Goal: Find specific page/section: Find specific page/section

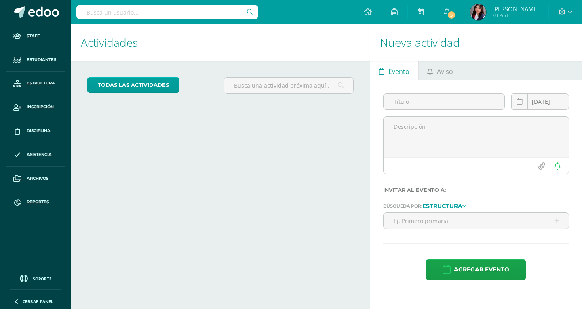
click at [165, 15] on input "text" at bounding box center [167, 12] width 182 height 14
type input "Ines estrada CAsti"
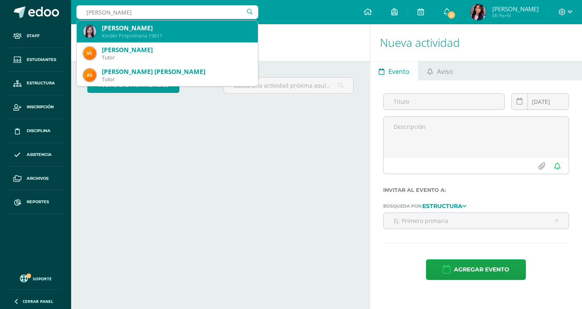
click at [170, 32] on div "Inés Estrada Castillo" at bounding box center [177, 28] width 150 height 8
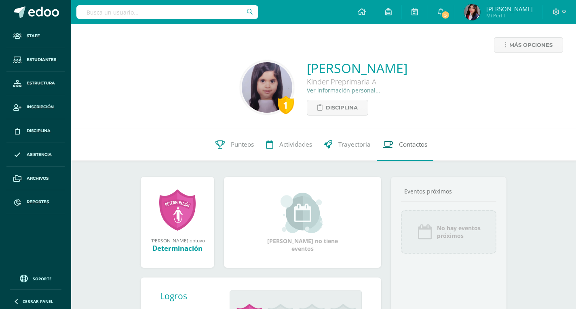
click at [429, 142] on link "Contactos" at bounding box center [405, 145] width 57 height 32
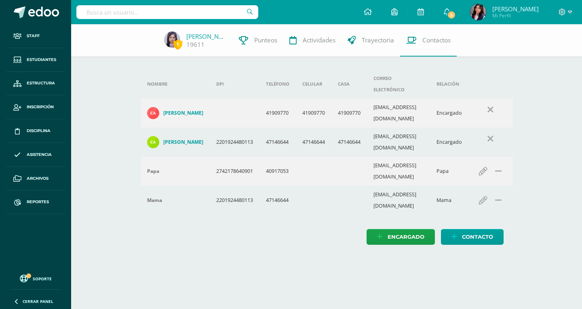
click at [180, 14] on input "text" at bounding box center [167, 12] width 182 height 14
type input "Lucas Guti"
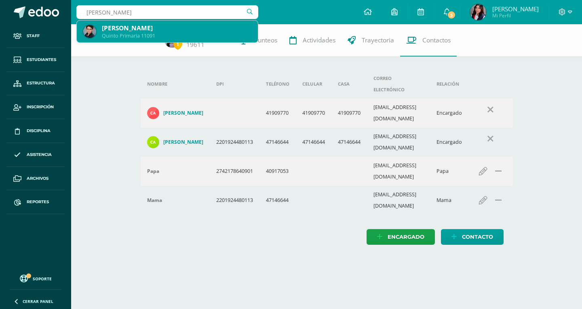
click at [163, 25] on div "Luca Gutiérrez Espósito" at bounding box center [177, 28] width 150 height 8
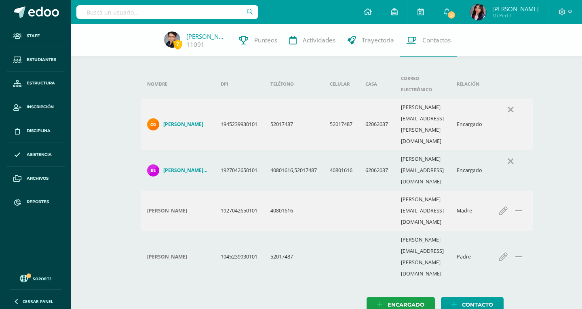
click at [177, 11] on input "text" at bounding box center [167, 12] width 182 height 14
type input "Carlos mendiza"
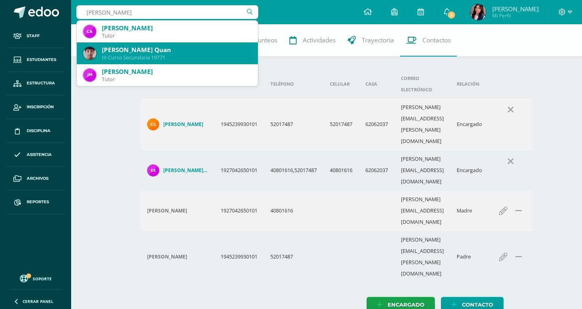
click at [184, 42] on div "Carlos Enrique Mendizábal Quan III Curso Secundaria 19771" at bounding box center [167, 53] width 168 height 22
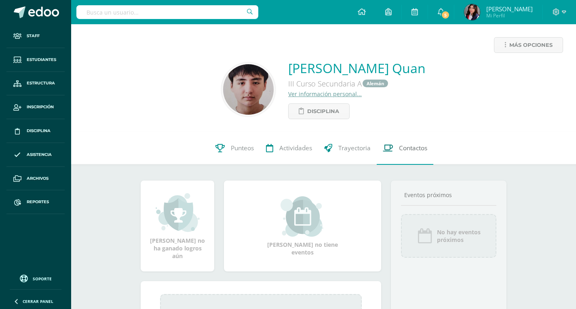
click at [381, 147] on link "Contactos" at bounding box center [405, 148] width 57 height 32
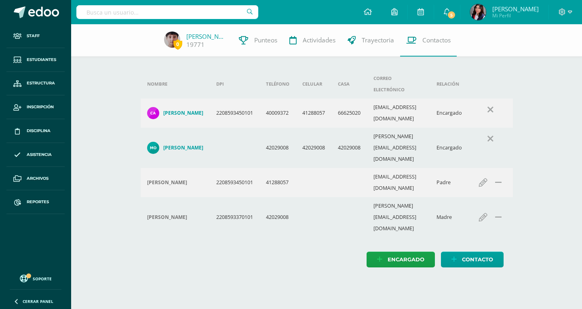
click at [182, 11] on input "text" at bounding box center [167, 12] width 182 height 14
type input "[PERSON_NAME]"
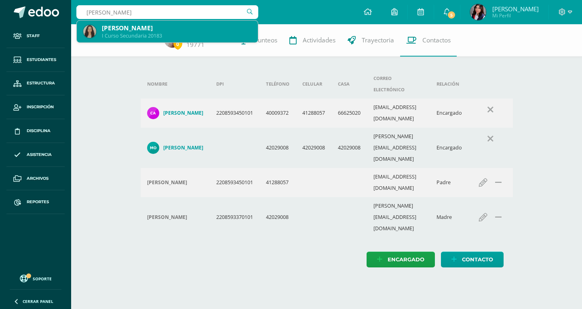
click at [174, 24] on div "Daniella Ruano Garzaro" at bounding box center [177, 28] width 150 height 8
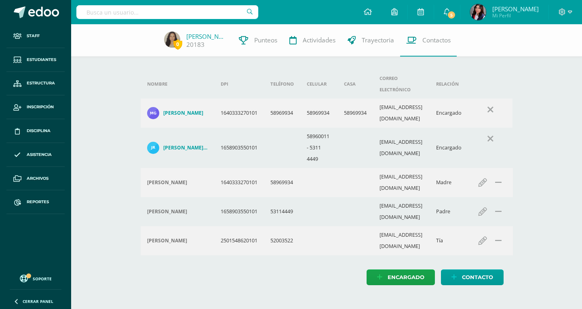
click at [167, 15] on input "text" at bounding box center [167, 12] width 182 height 14
type input "Murphy"
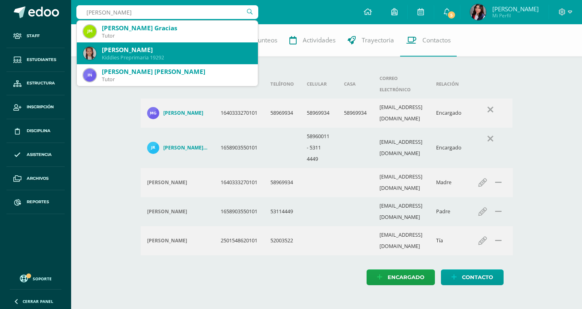
click at [187, 59] on div "Kiddies Preprimaria 19292" at bounding box center [177, 57] width 150 height 7
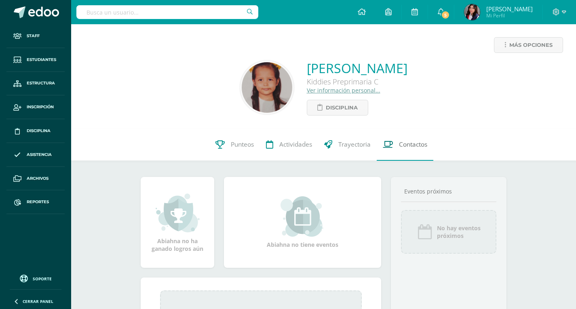
click at [395, 146] on link "Contactos" at bounding box center [405, 145] width 57 height 32
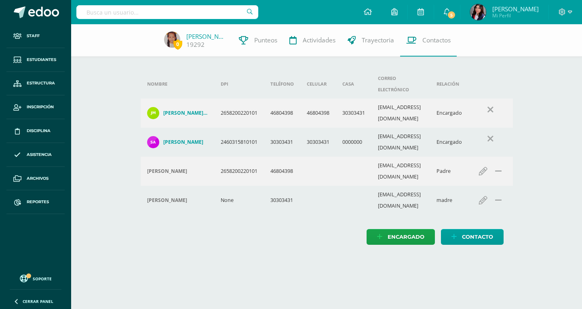
click at [174, 10] on input "text" at bounding box center [167, 12] width 182 height 14
type input "[PERSON_NAME]"
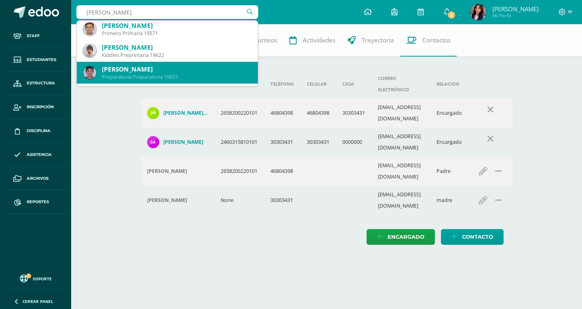
scroll to position [283, 0]
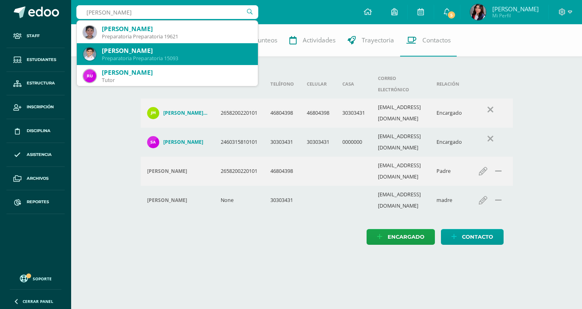
click at [190, 60] on div "Preparatoria Preparatoria 15093" at bounding box center [177, 58] width 150 height 7
